Goal: Information Seeking & Learning: Learn about a topic

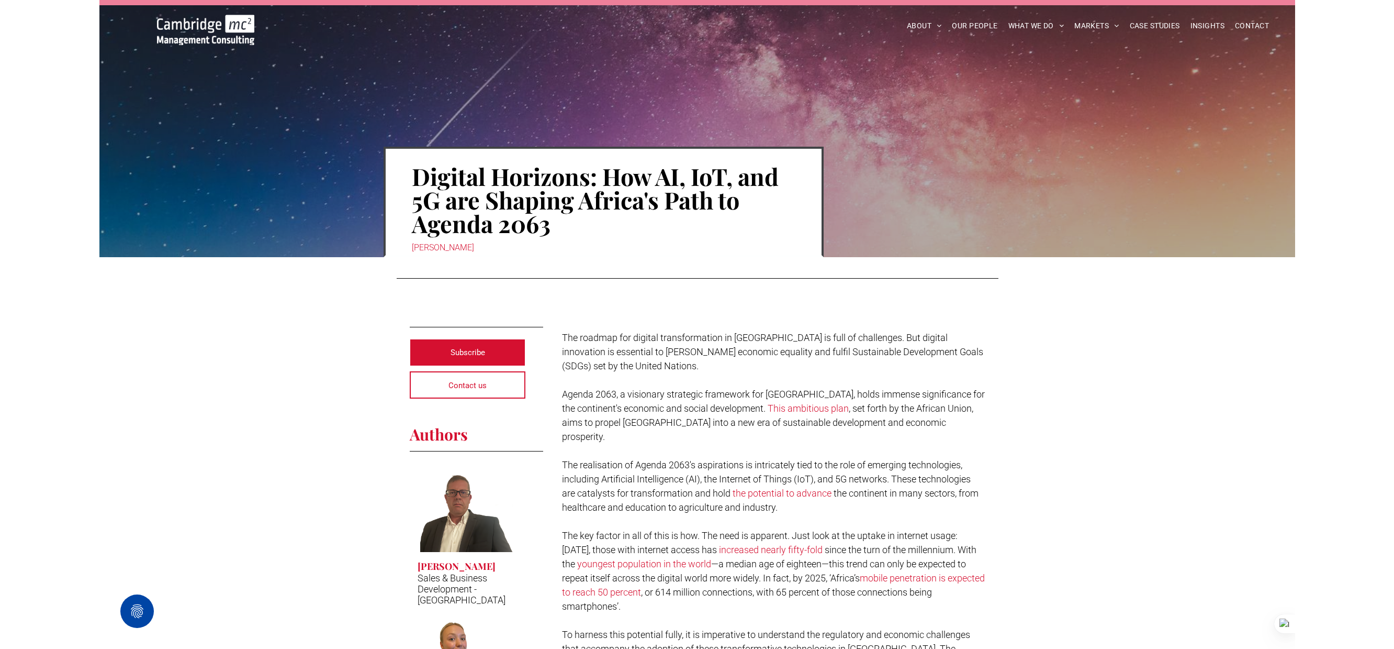
scroll to position [13, 0]
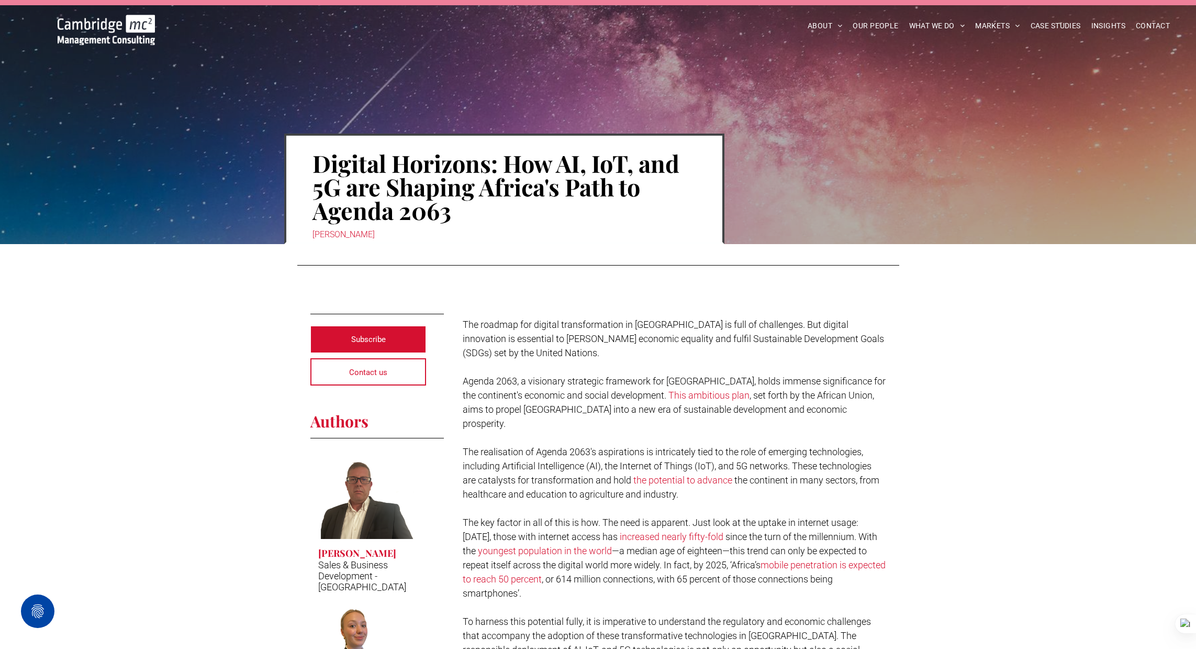
click at [509, 320] on span "The roadmap for digital transformation in Africa is full of challenges. But dig…" at bounding box center [673, 338] width 421 height 39
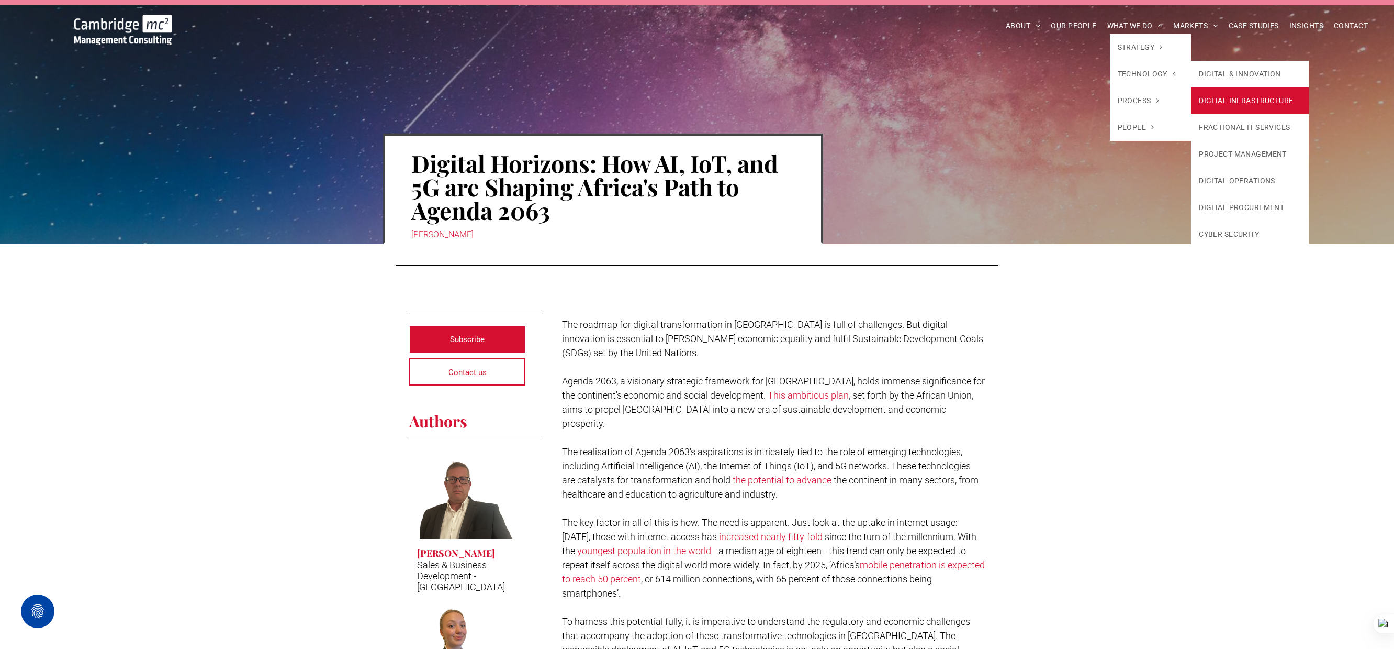
click at [1195, 104] on link "DIGITAL INFRASTRUCTURE" at bounding box center [1250, 100] width 118 height 27
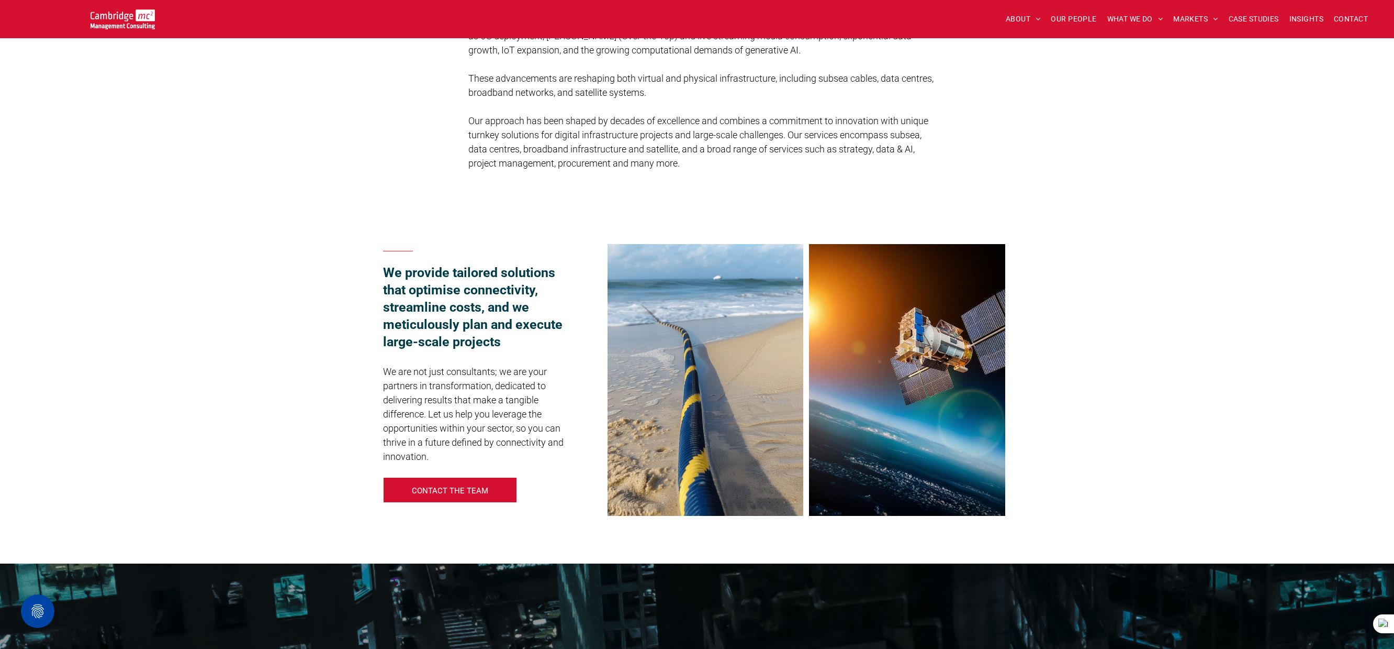
scroll to position [419, 0]
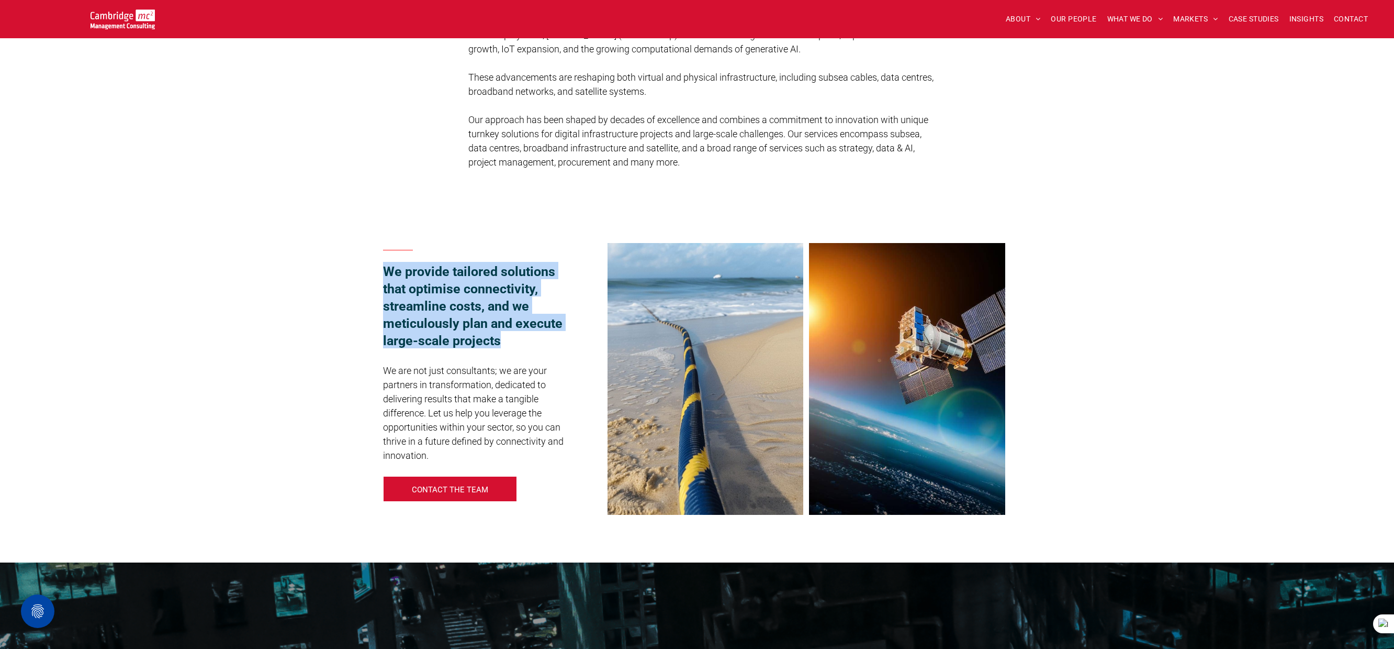
drag, startPoint x: 385, startPoint y: 270, endPoint x: 516, endPoint y: 340, distance: 148.9
click at [516, 340] on h3 "We provide tailored solutions that optimise connectivity, streamline costs, and…" at bounding box center [480, 305] width 194 height 86
copy span "We provide tailored solutions that optimise connectivity, streamline costs, and…"
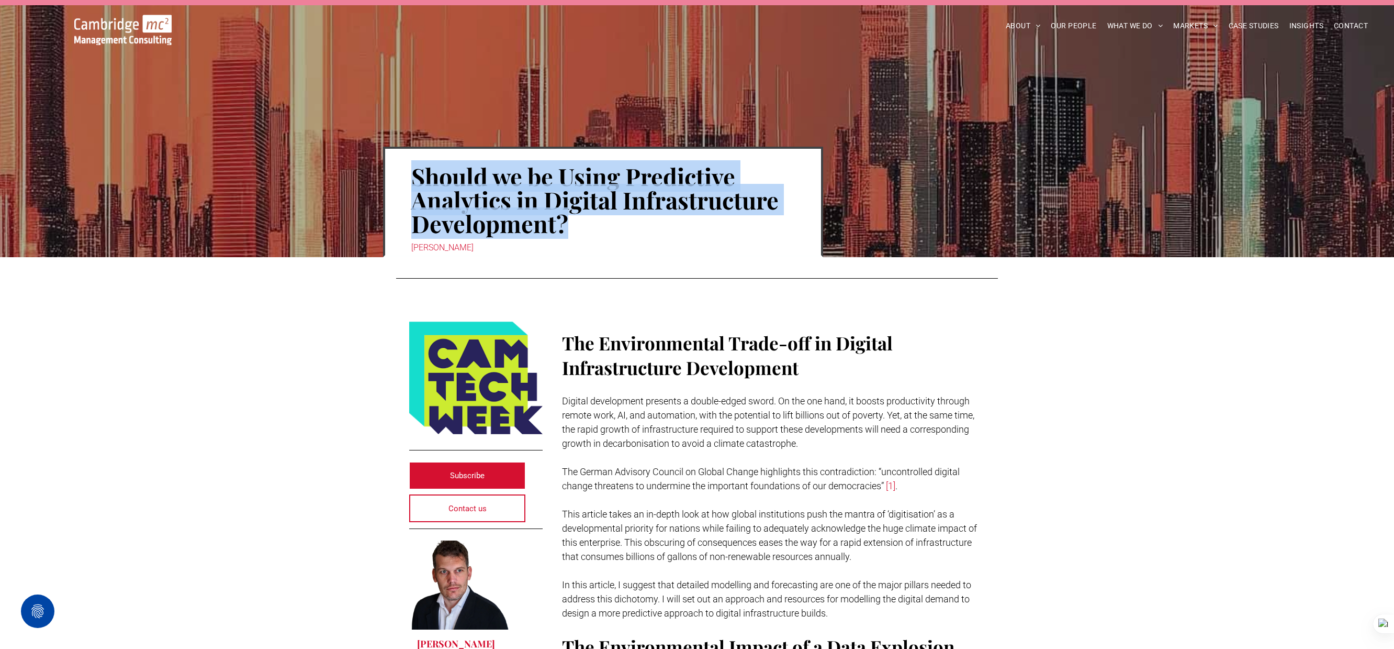
drag, startPoint x: 413, startPoint y: 176, endPoint x: 597, endPoint y: 215, distance: 187.4
click at [597, 215] on h1 "Should we be Using Predictive Analytics in Digital Infrastructure Development?" at bounding box center [603, 199] width 384 height 73
copy h1 "Should we be Using Predictive Analytics in Digital Infrastructure Development?"
click at [1382, 618] on div at bounding box center [1385, 623] width 19 height 19
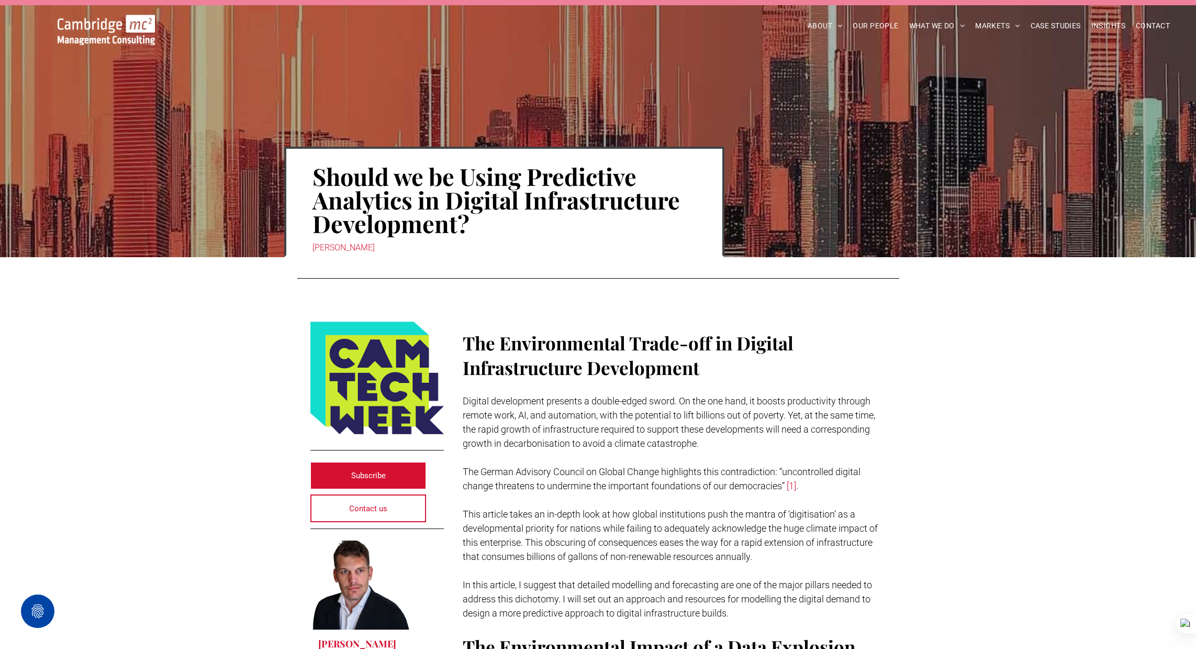
click at [578, 368] on span "in Digital Infrastructure Development" at bounding box center [628, 354] width 331 height 49
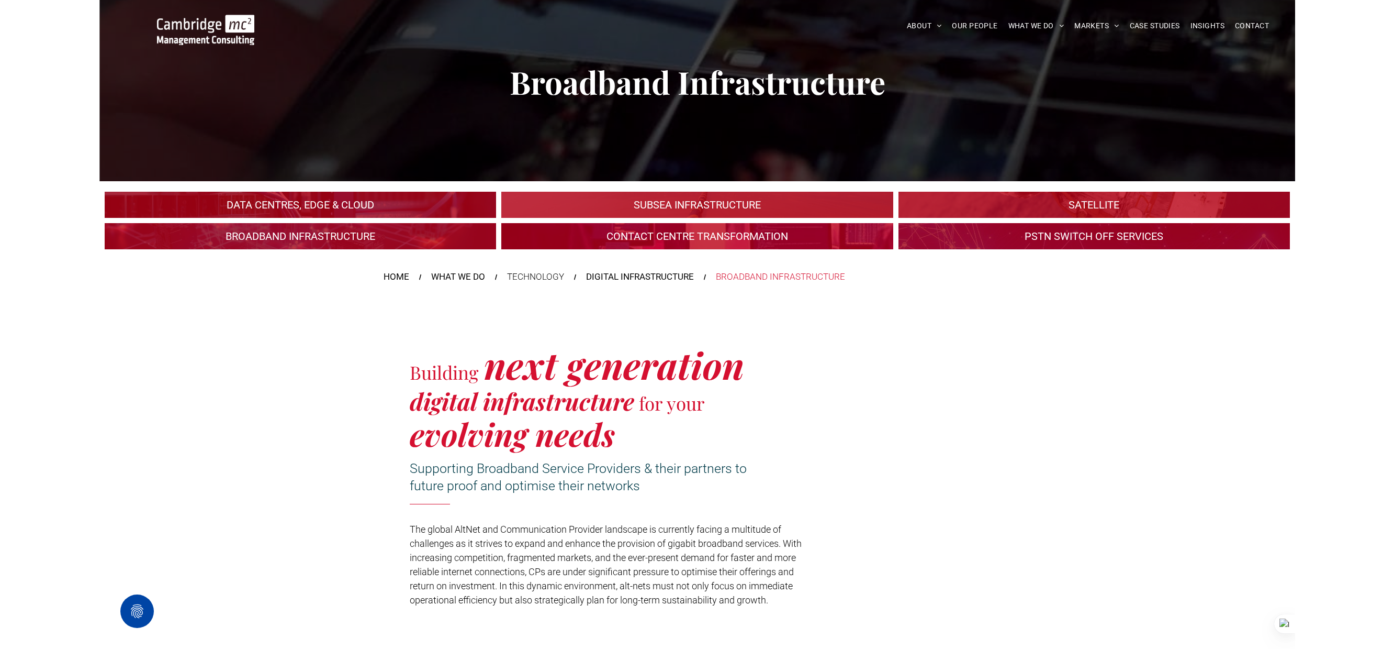
scroll to position [39, 0]
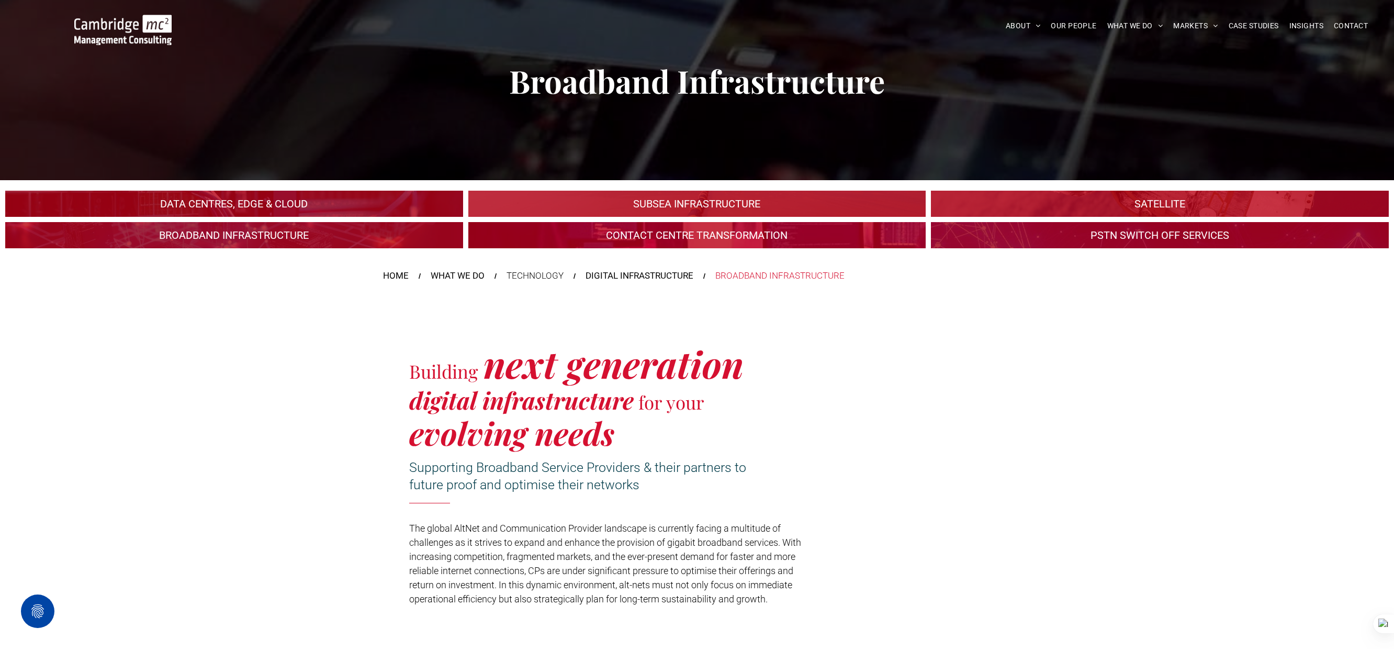
click at [672, 234] on link at bounding box center [696, 235] width 485 height 28
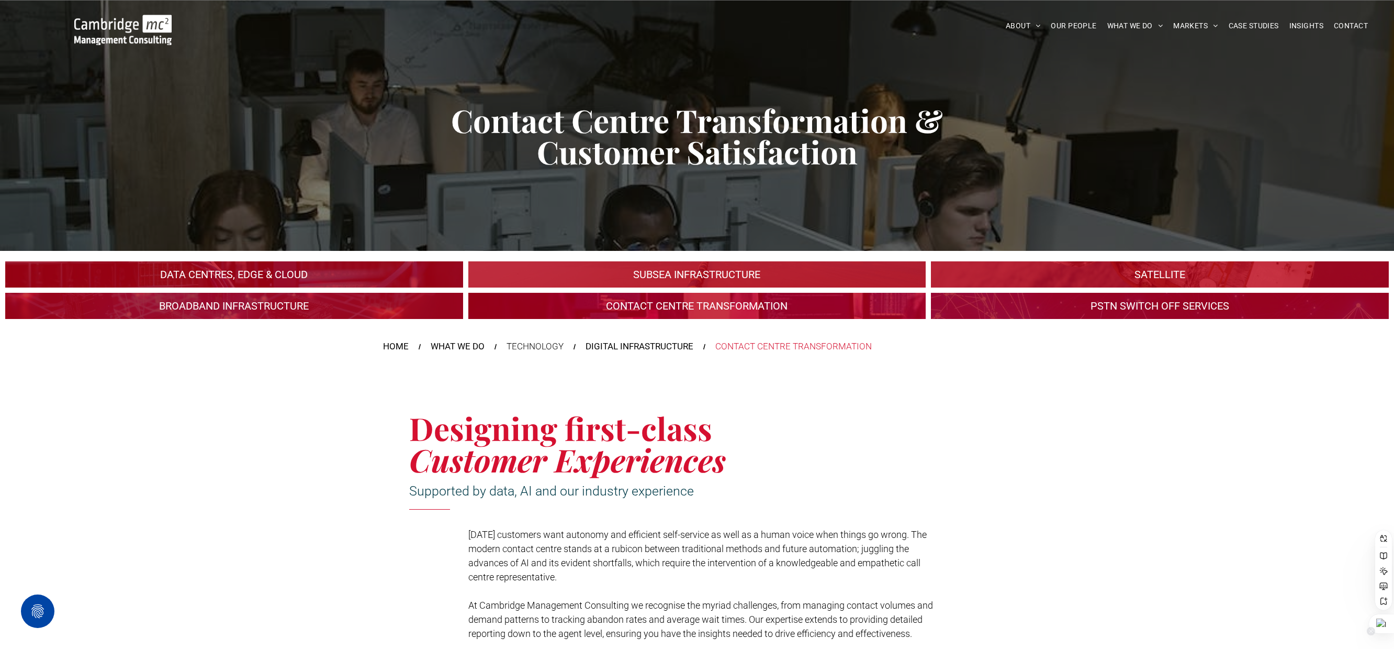
click at [1383, 618] on div at bounding box center [1381, 623] width 25 height 19
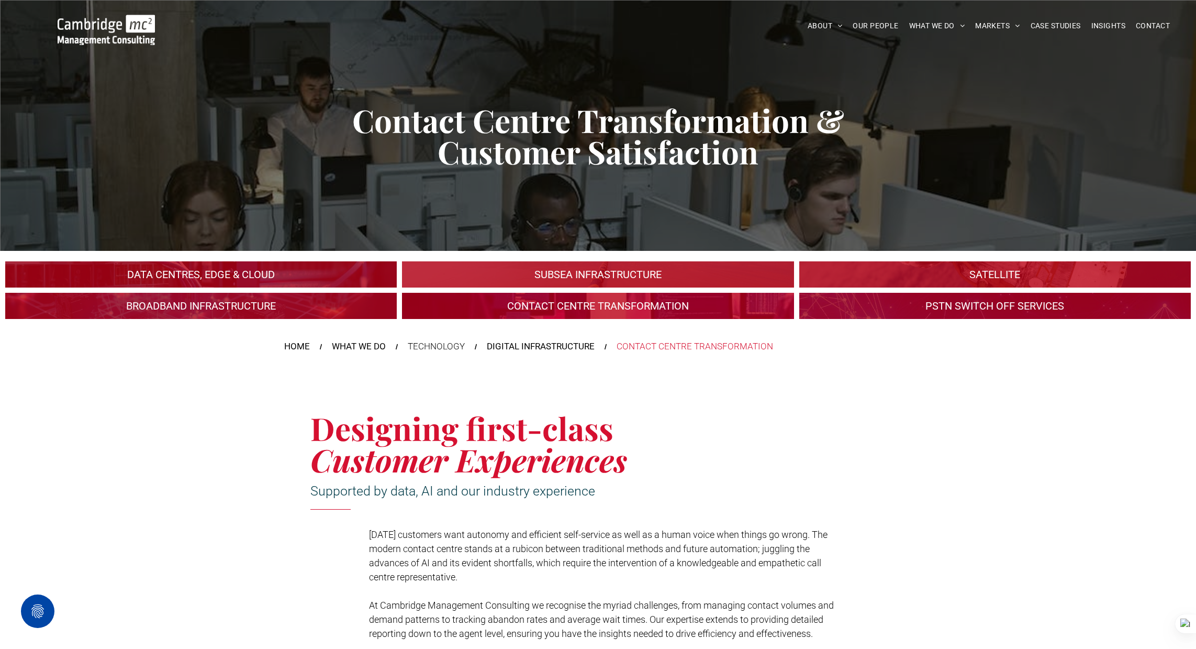
click at [239, 277] on link "An industrial plant" at bounding box center [201, 275] width 415 height 28
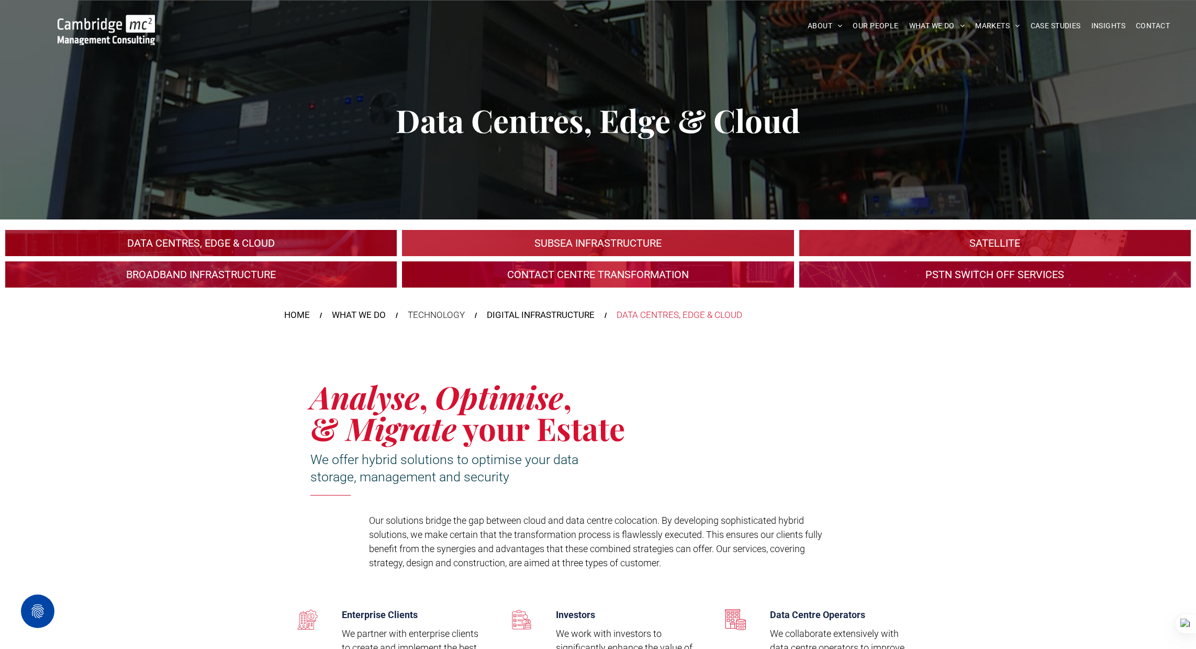
click at [932, 274] on link at bounding box center [994, 275] width 415 height 28
click at [878, 238] on link "A large mall with arched glass roof" at bounding box center [994, 243] width 415 height 28
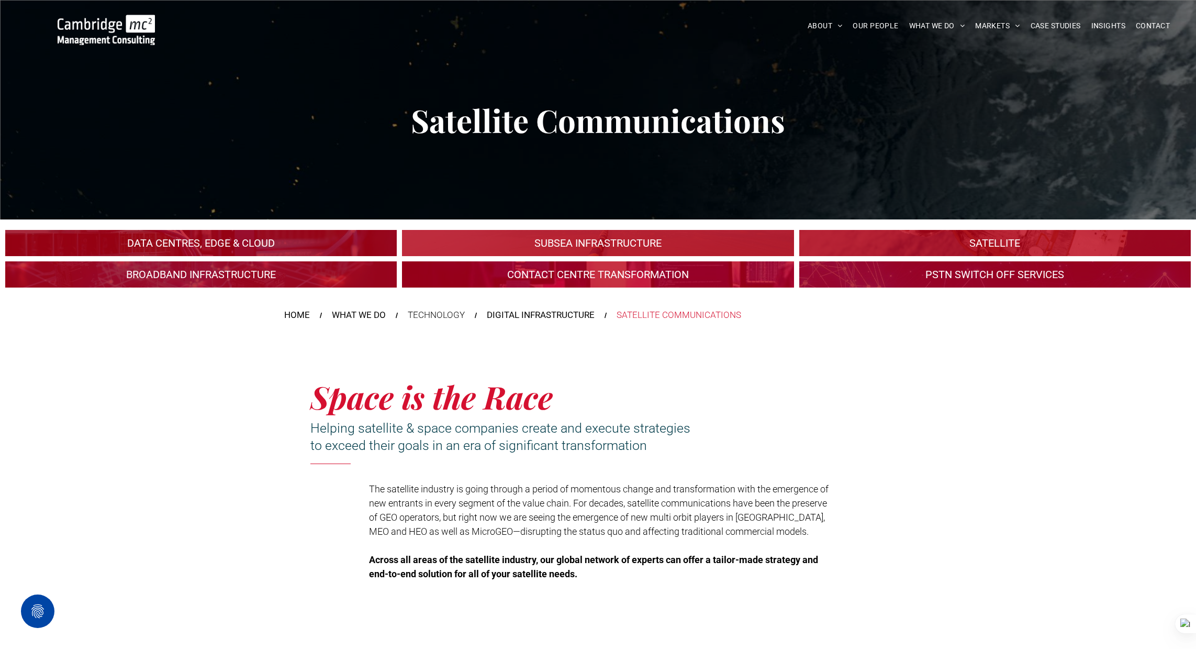
click at [657, 245] on link at bounding box center [597, 243] width 415 height 28
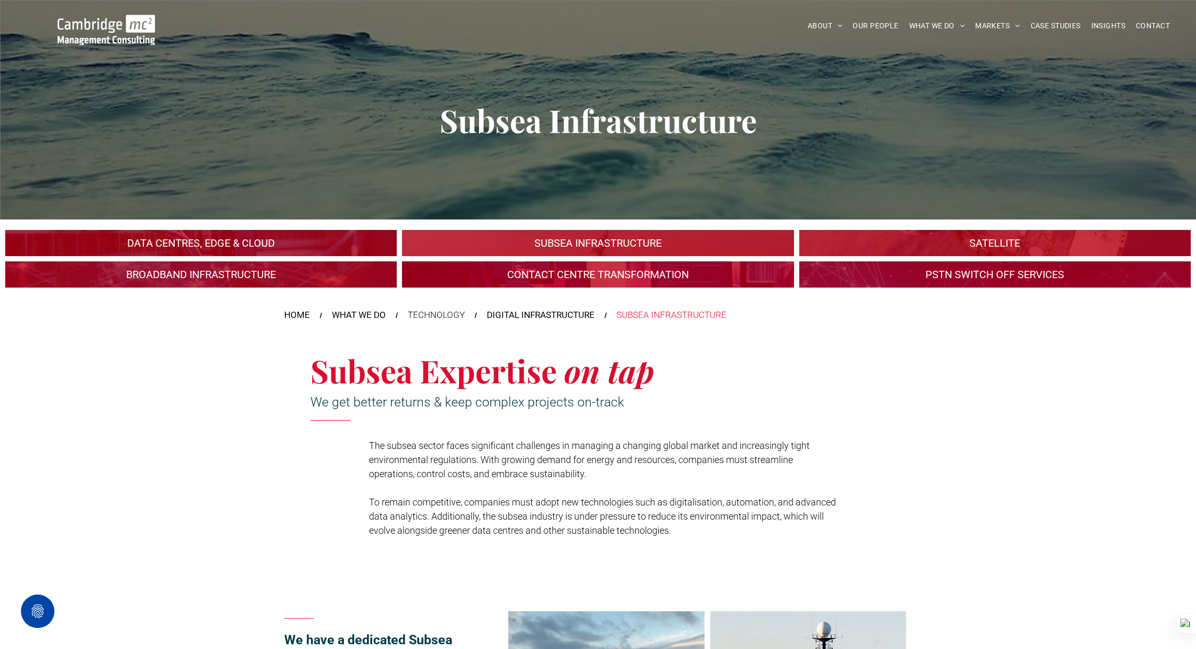
click at [657, 244] on link at bounding box center [597, 243] width 415 height 28
click at [625, 242] on link at bounding box center [597, 243] width 415 height 28
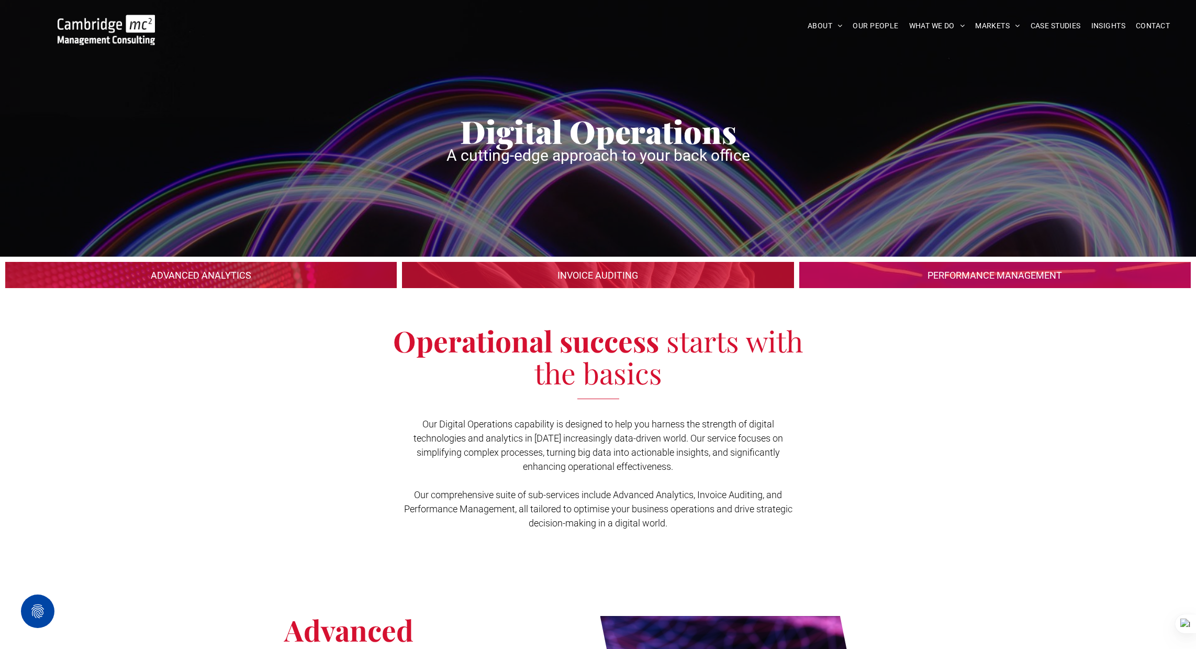
click at [102, 37] on img at bounding box center [106, 30] width 97 height 30
